Goal: Task Accomplishment & Management: Complete application form

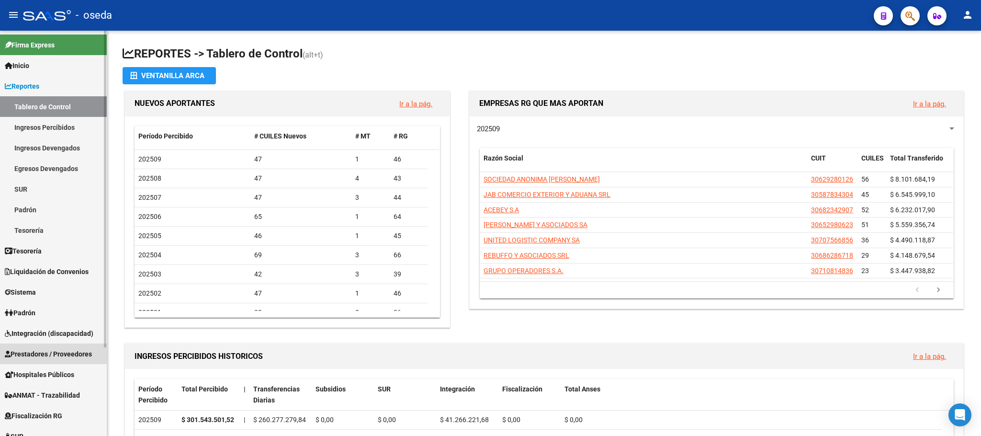
click at [59, 349] on span "Prestadores / Proveedores" at bounding box center [48, 354] width 87 height 11
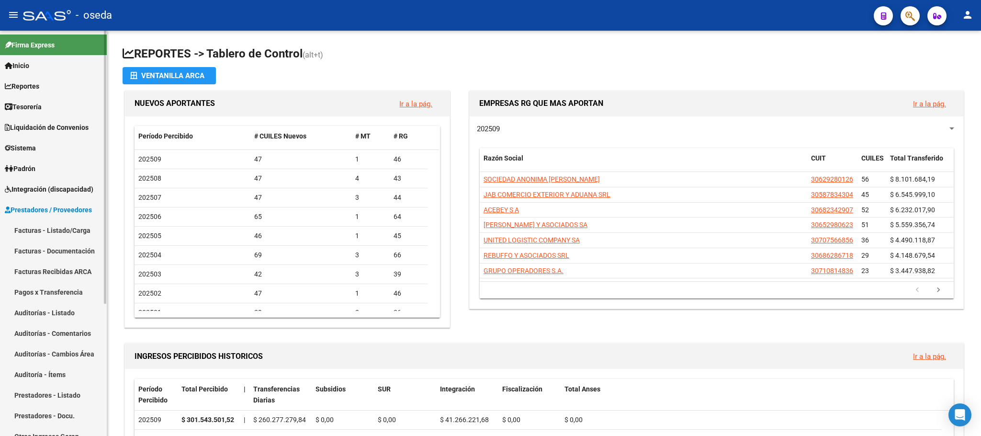
click at [85, 227] on link "Facturas - Listado/Carga" at bounding box center [53, 230] width 107 height 21
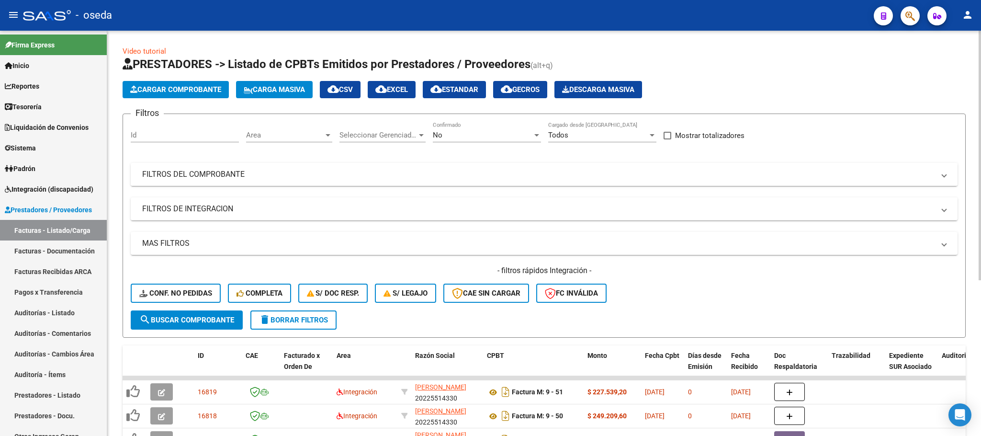
click at [407, 169] on mat-expansion-panel-header "FILTROS DEL COMPROBANTE" at bounding box center [544, 174] width 827 height 23
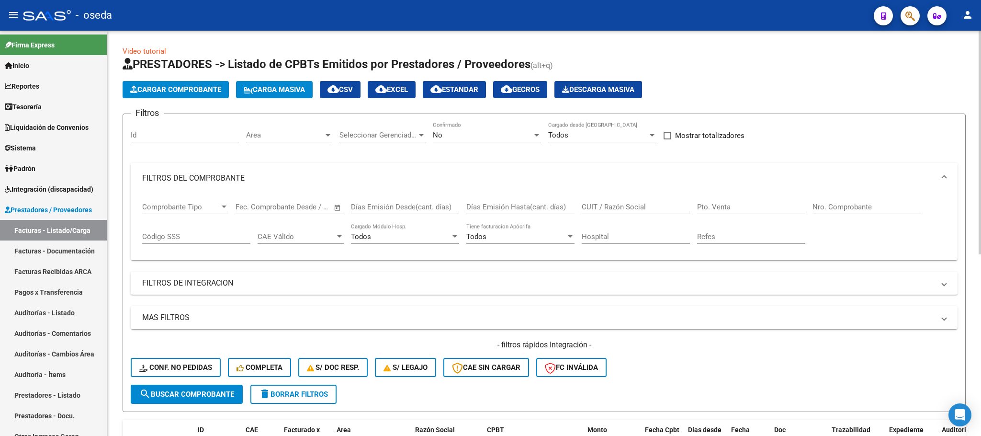
click at [627, 210] on input "CUIT / Razón Social" at bounding box center [636, 207] width 108 height 9
type input "[PERSON_NAME]"
click at [164, 86] on span "Cargar Comprobante" at bounding box center [175, 89] width 91 height 9
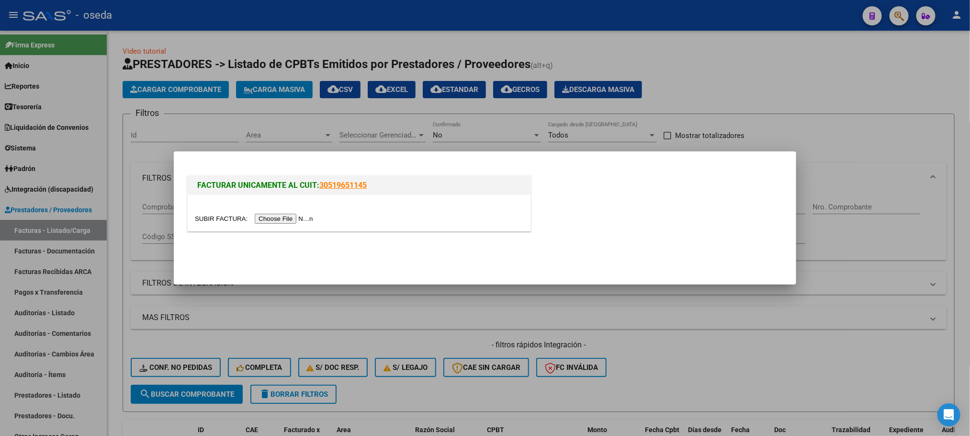
click at [279, 215] on input "file" at bounding box center [255, 219] width 121 height 10
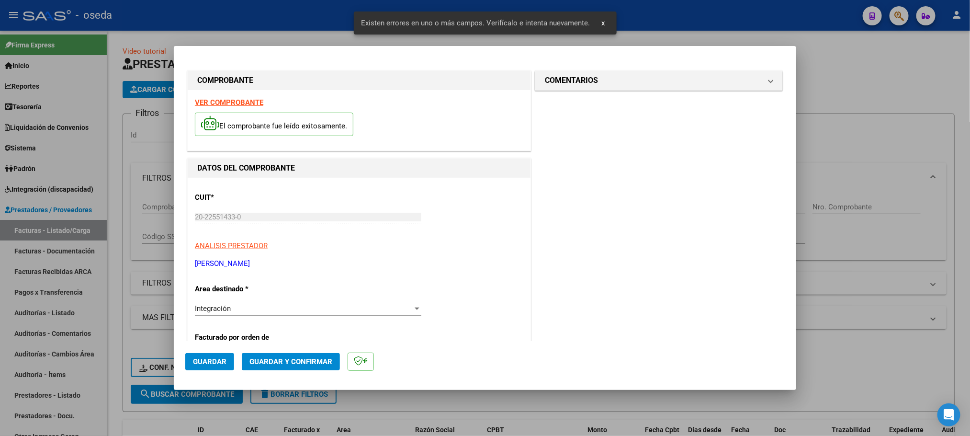
scroll to position [72, 0]
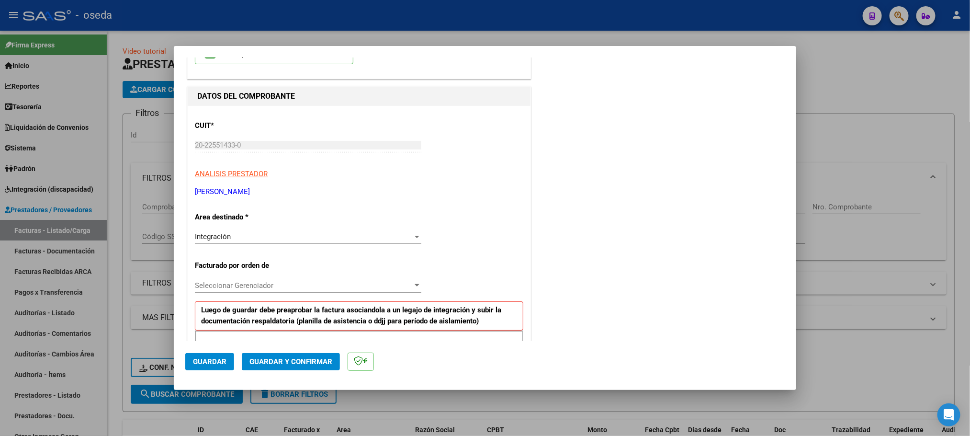
click at [413, 236] on div at bounding box center [417, 237] width 9 height 8
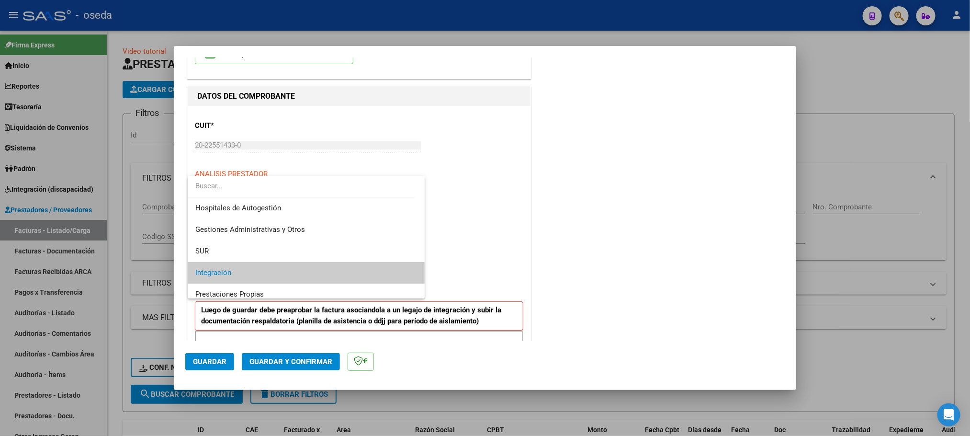
scroll to position [92, 0]
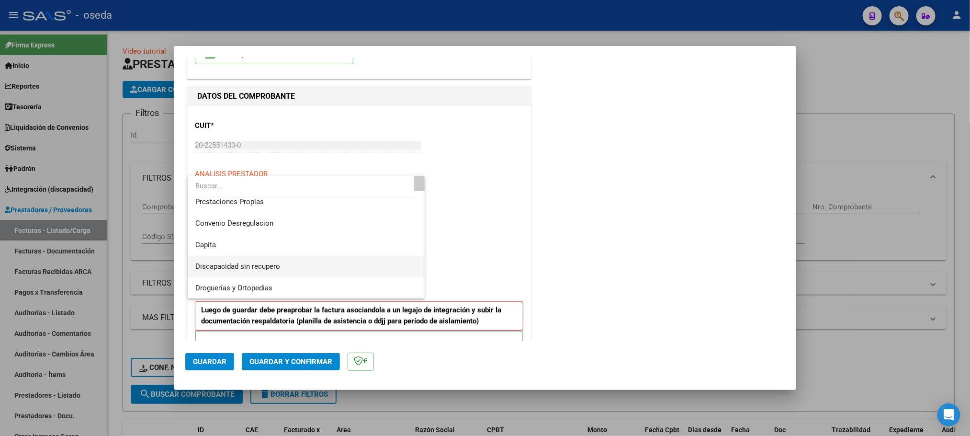
click at [365, 266] on span "Discapacidad sin recupero" at bounding box center [306, 267] width 222 height 22
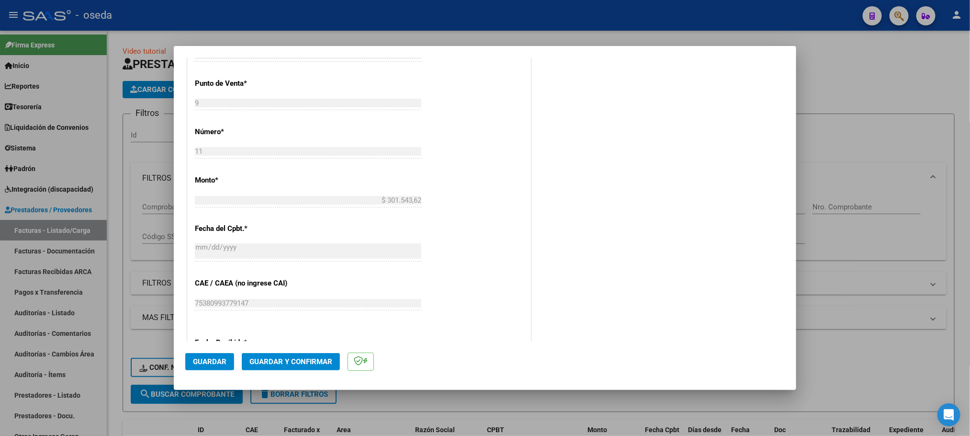
scroll to position [136, 0]
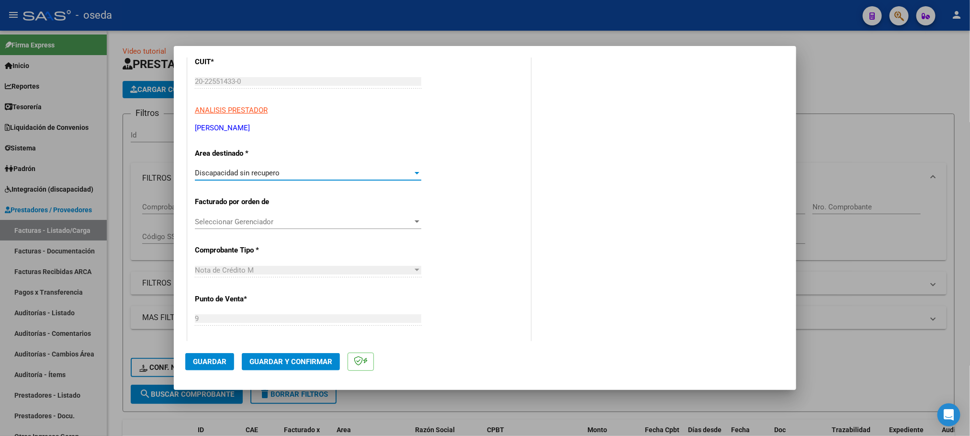
click at [223, 362] on span "Guardar" at bounding box center [210, 361] width 34 height 9
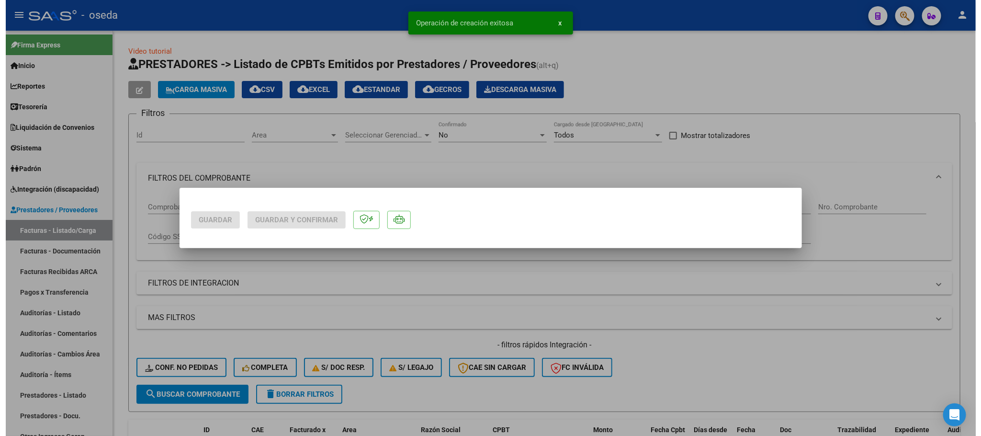
scroll to position [0, 0]
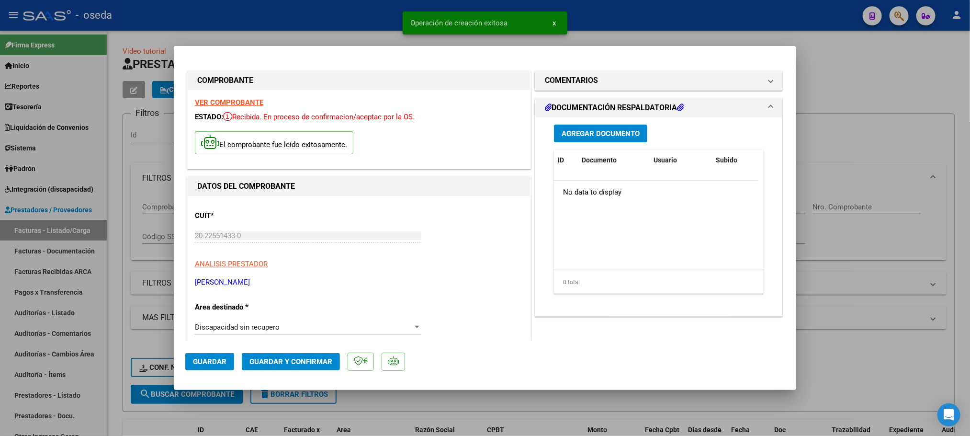
type input "$ 0,00"
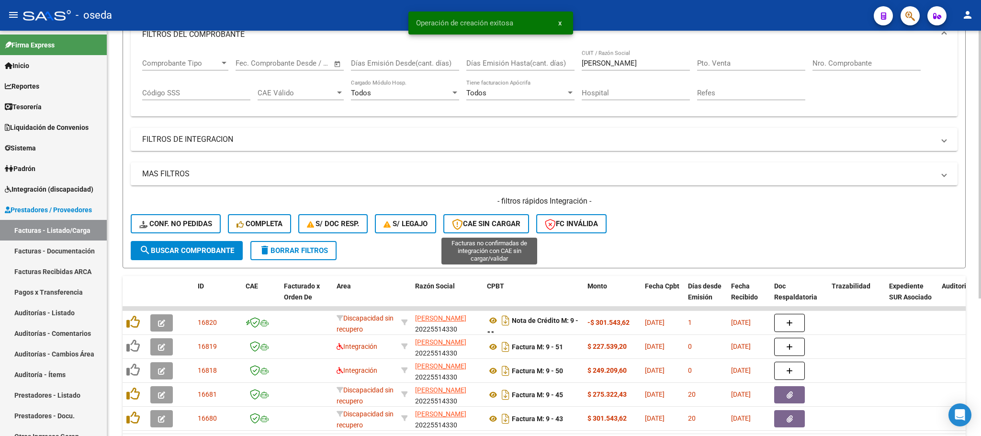
scroll to position [208, 0]
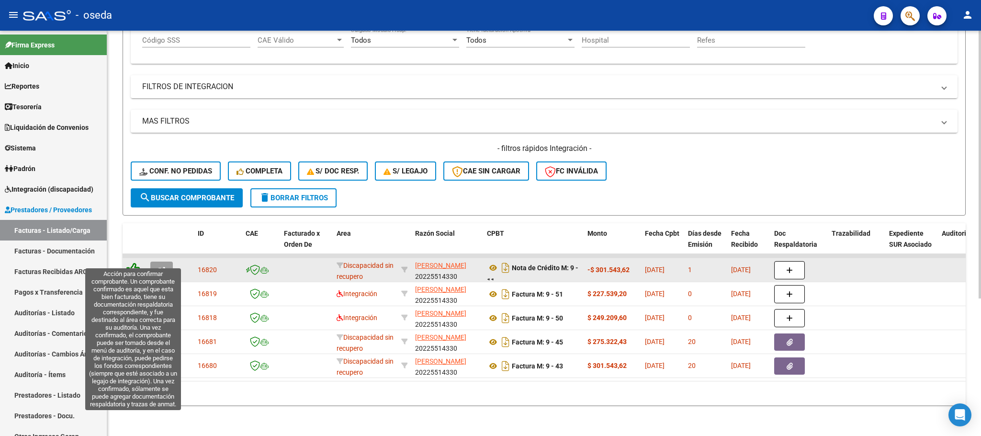
click at [133, 262] on icon at bounding box center [132, 268] width 13 height 13
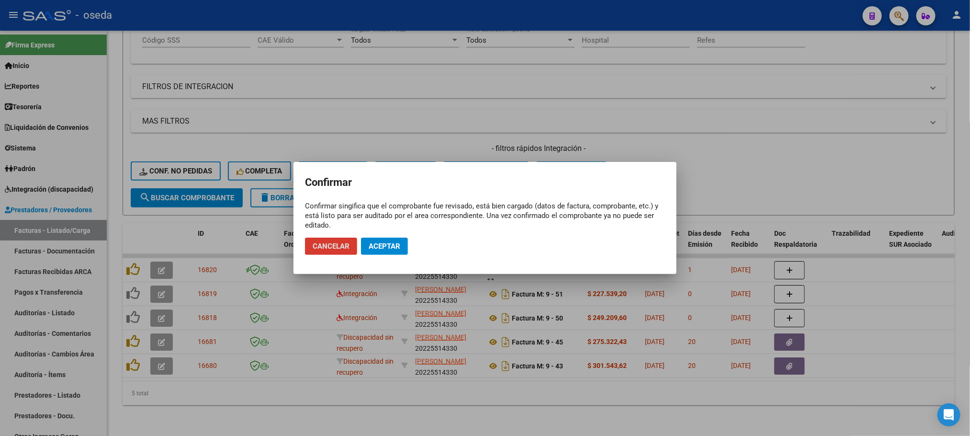
click at [384, 245] on span "Aceptar" at bounding box center [385, 246] width 32 height 9
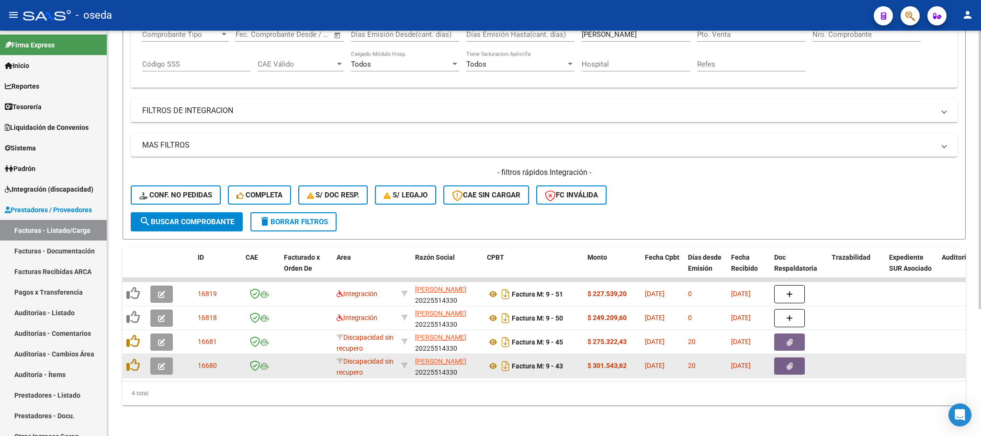
scroll to position [184, 0]
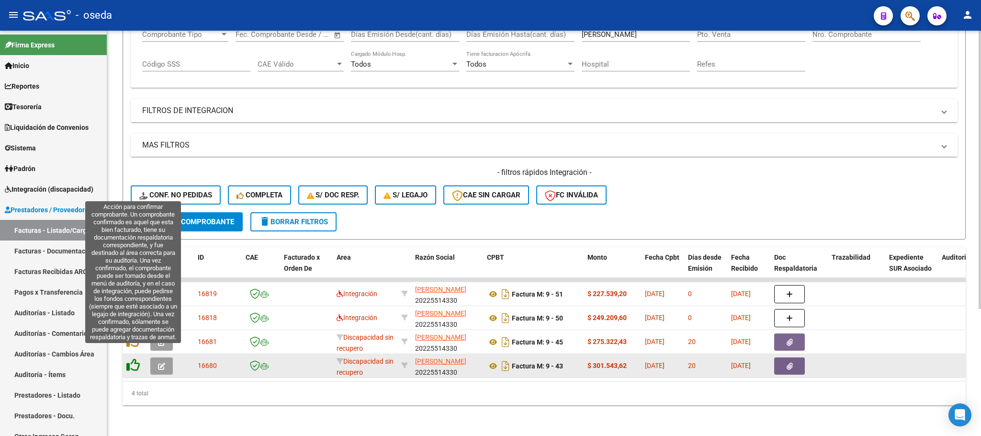
click at [135, 358] on icon at bounding box center [132, 364] width 13 height 13
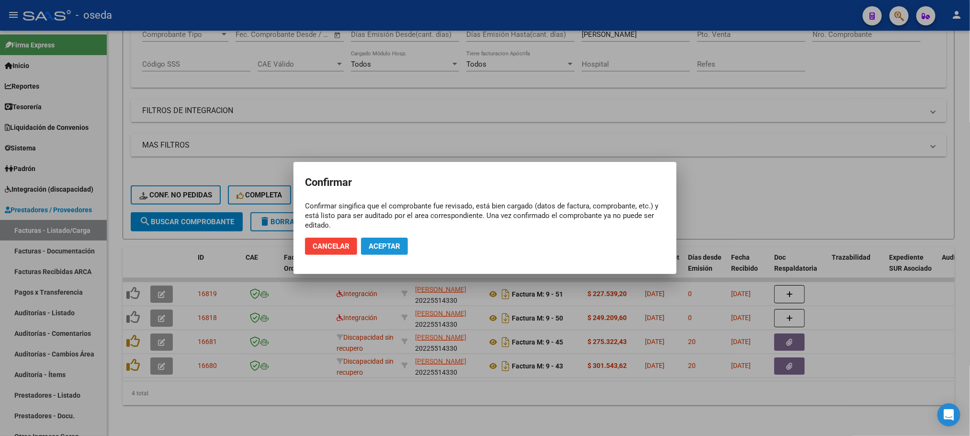
click at [385, 249] on span "Aceptar" at bounding box center [385, 246] width 32 height 9
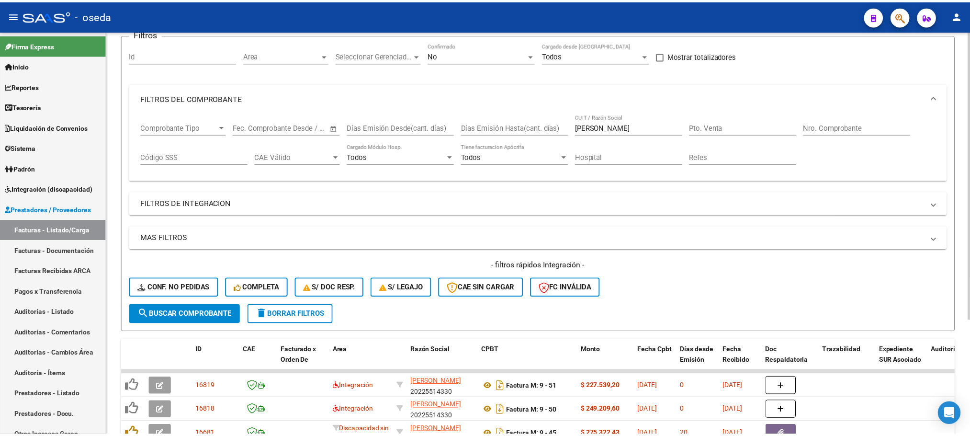
scroll to position [0, 0]
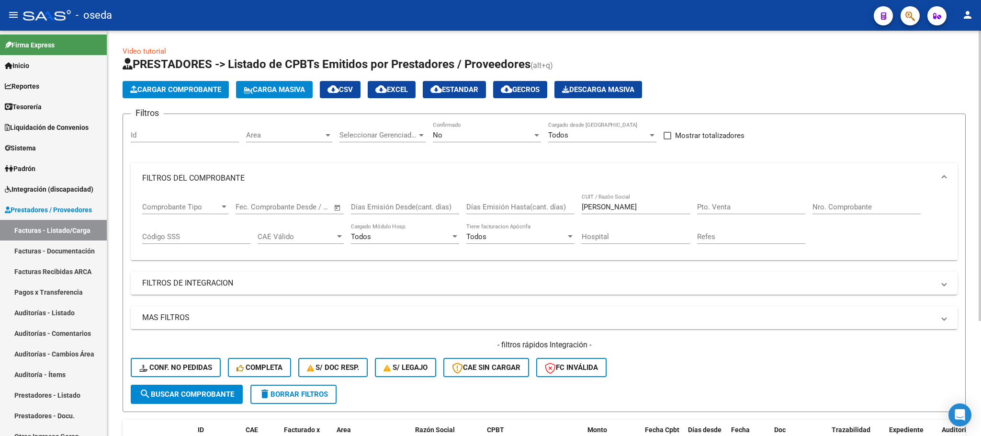
click at [195, 83] on button "Cargar Comprobante" at bounding box center [176, 89] width 106 height 17
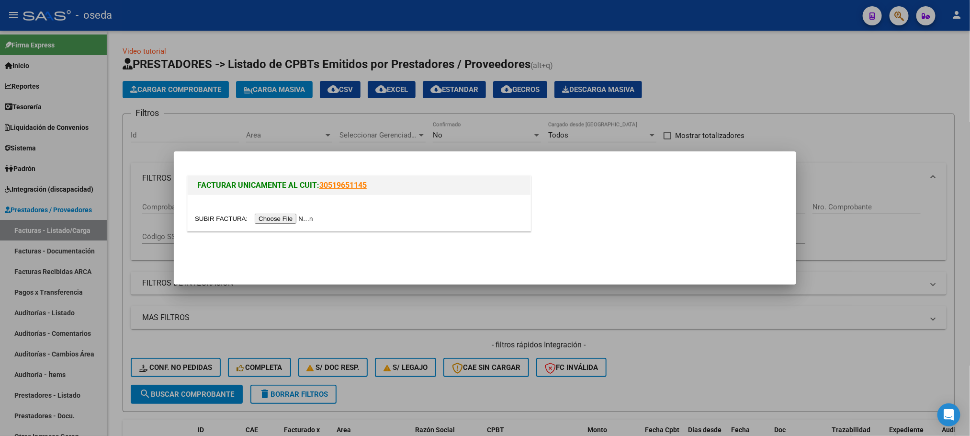
click at [289, 220] on input "file" at bounding box center [255, 219] width 121 height 10
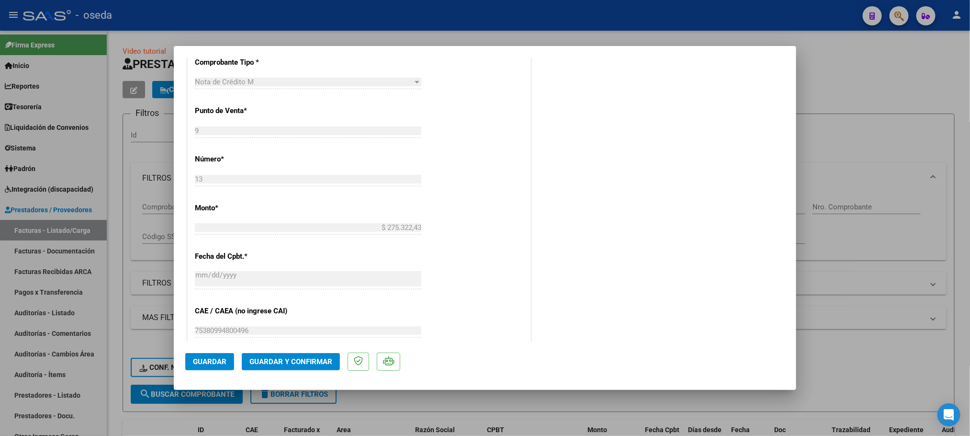
scroll to position [431, 0]
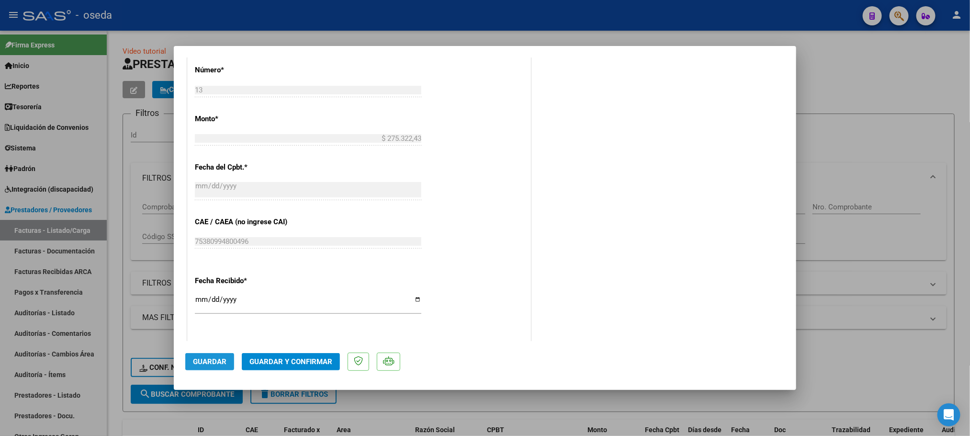
click at [215, 363] on span "Guardar" at bounding box center [210, 361] width 34 height 9
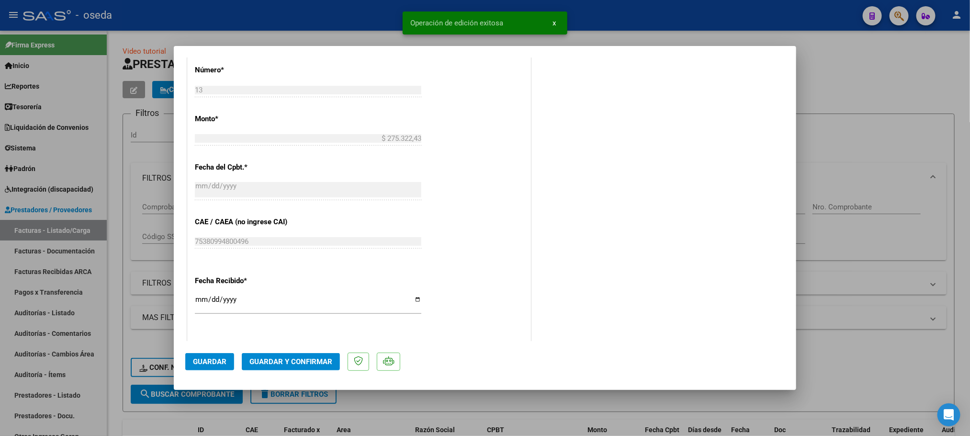
type input "$ 0,00"
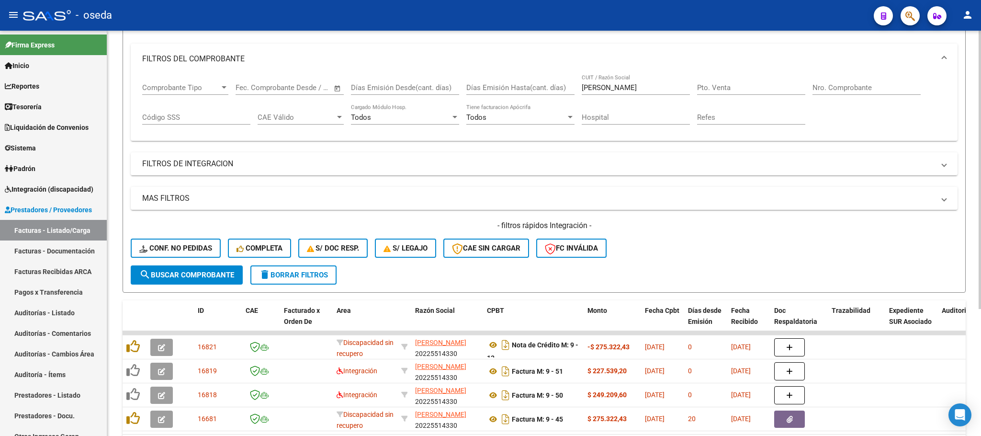
scroll to position [184, 0]
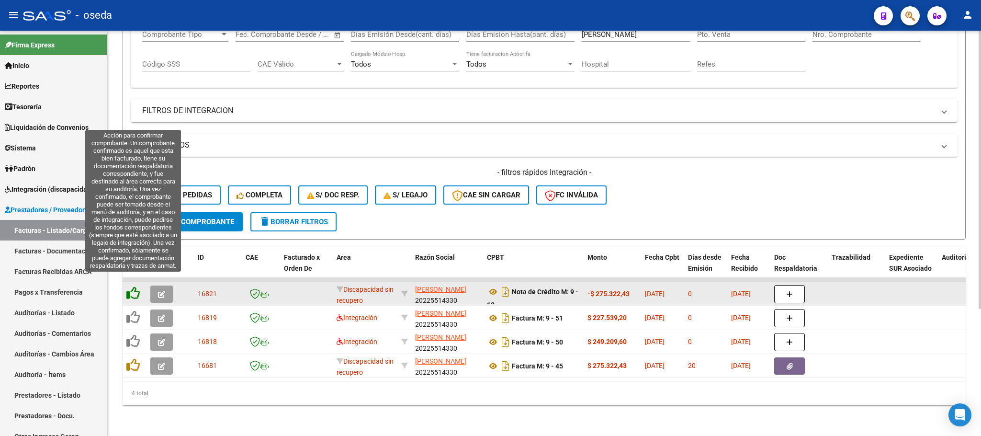
click at [131, 286] on icon at bounding box center [132, 292] width 13 height 13
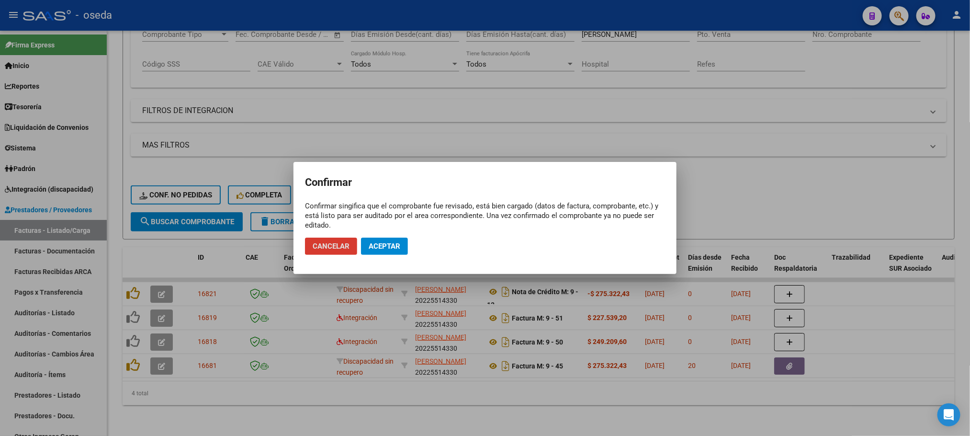
click at [378, 248] on span "Aceptar" at bounding box center [385, 246] width 32 height 9
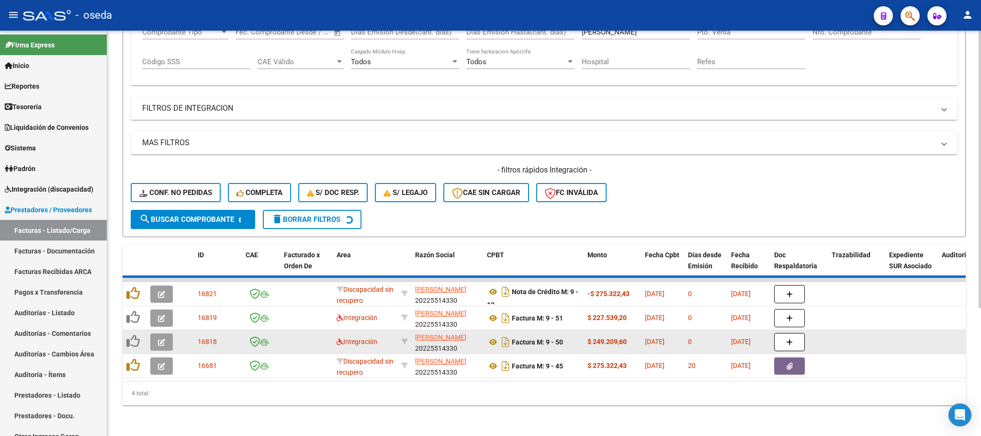
scroll to position [160, 0]
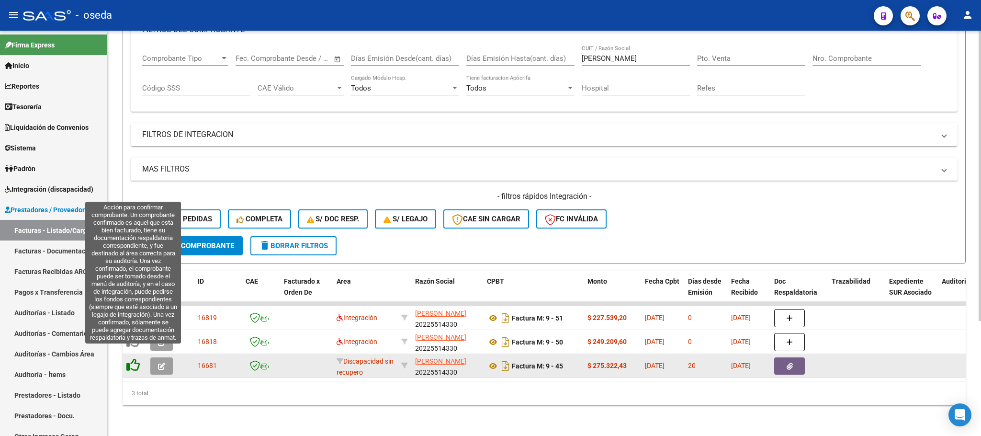
click at [135, 358] on icon at bounding box center [132, 364] width 13 height 13
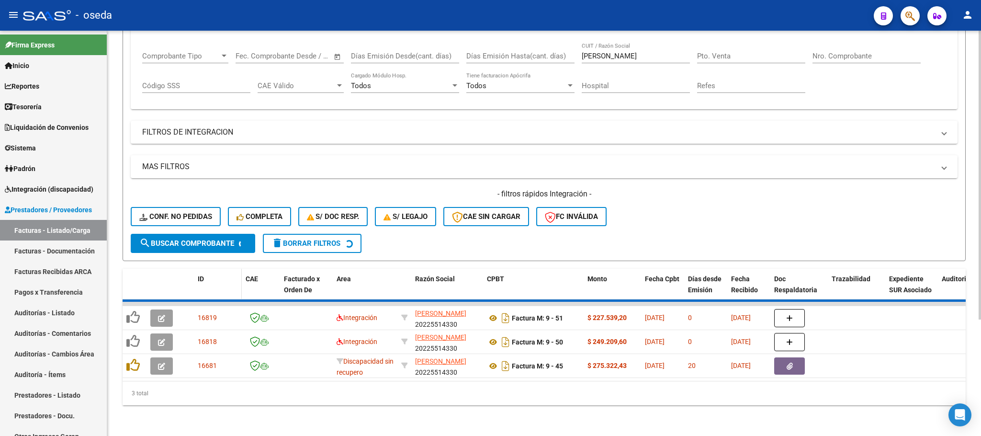
scroll to position [136, 0]
